Goal: Find specific page/section: Find specific page/section

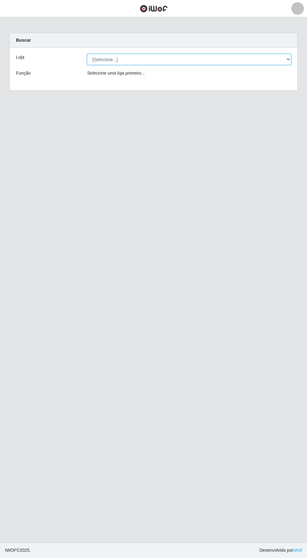
click at [109, 61] on select "[Selecione...] Supermercado Compre Bem - Itabaiana" at bounding box center [189, 59] width 204 height 11
select select "264"
click at [87, 54] on select "[Selecione...] Supermercado Compre Bem - Itabaiana" at bounding box center [189, 59] width 204 height 11
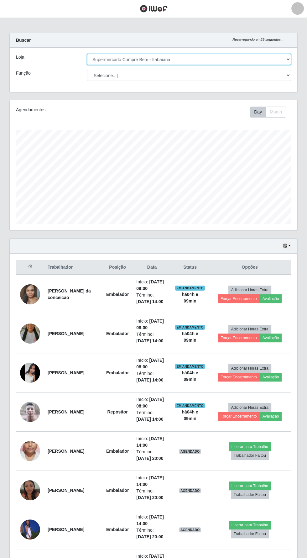
scroll to position [130, 288]
click at [287, 245] on icon "button" at bounding box center [285, 246] width 4 height 4
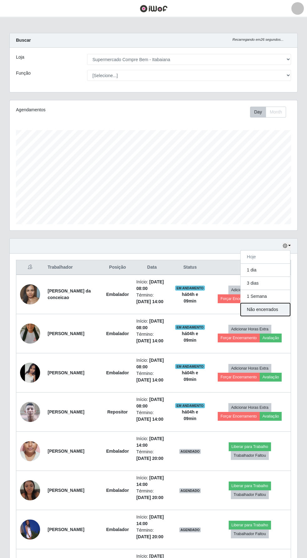
click at [288, 311] on button "Não encerrados" at bounding box center [266, 309] width 50 height 13
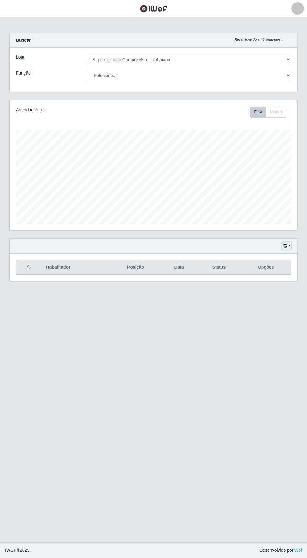
click at [290, 247] on button "button" at bounding box center [286, 245] width 9 height 7
click at [195, 425] on main "Carregando... Buscar Recarregando em 0 segundos... Loja [Selecione...] Supermer…" at bounding box center [153, 279] width 307 height 525
click at [290, 245] on button "button" at bounding box center [286, 245] width 9 height 7
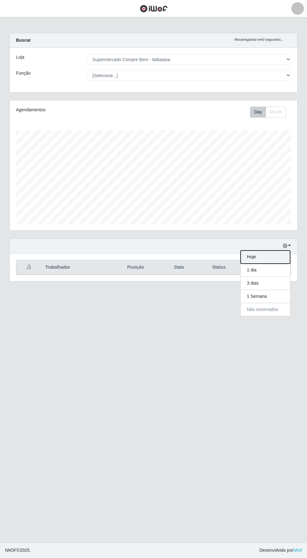
click at [275, 258] on button "Hoje" at bounding box center [266, 256] width 50 height 13
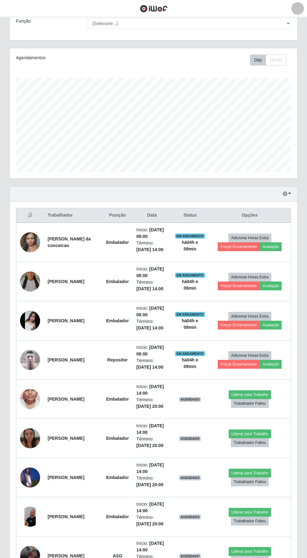
scroll to position [52, 0]
